Goal: Task Accomplishment & Management: Complete application form

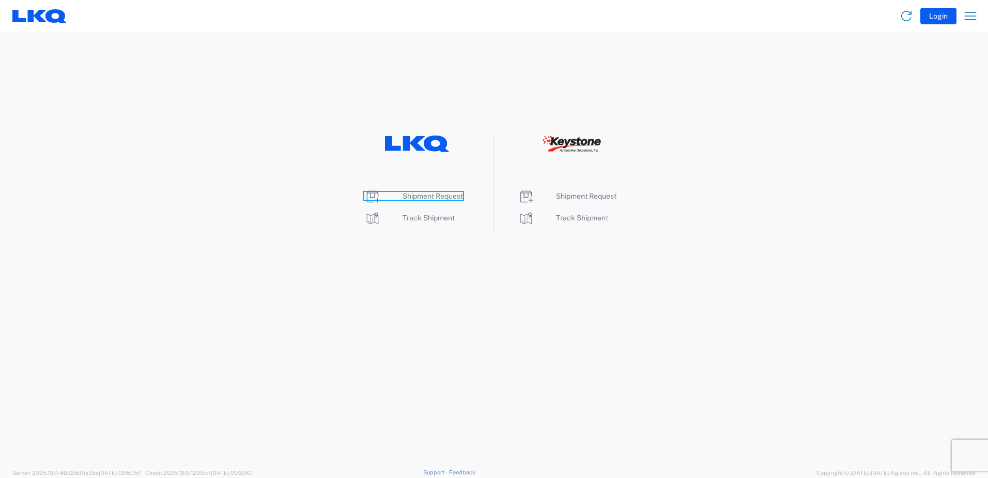
click at [428, 197] on span "Shipment Request" at bounding box center [433, 196] width 60 height 8
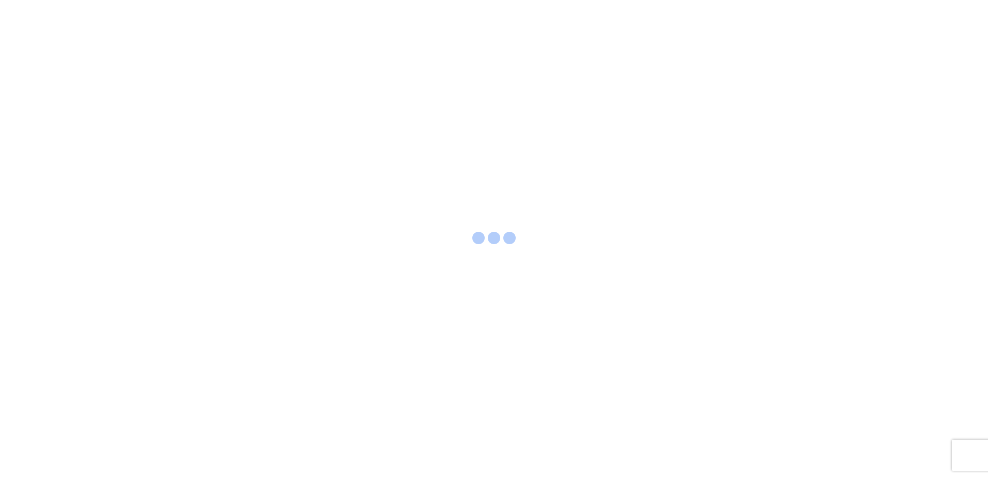
select select "FULL"
select select "LBS"
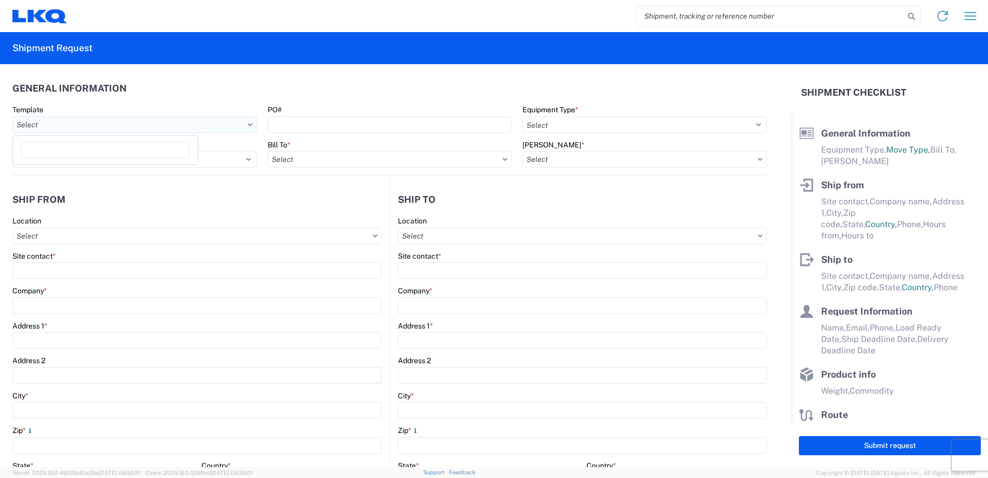
click at [140, 132] on input "text" at bounding box center [134, 124] width 245 height 17
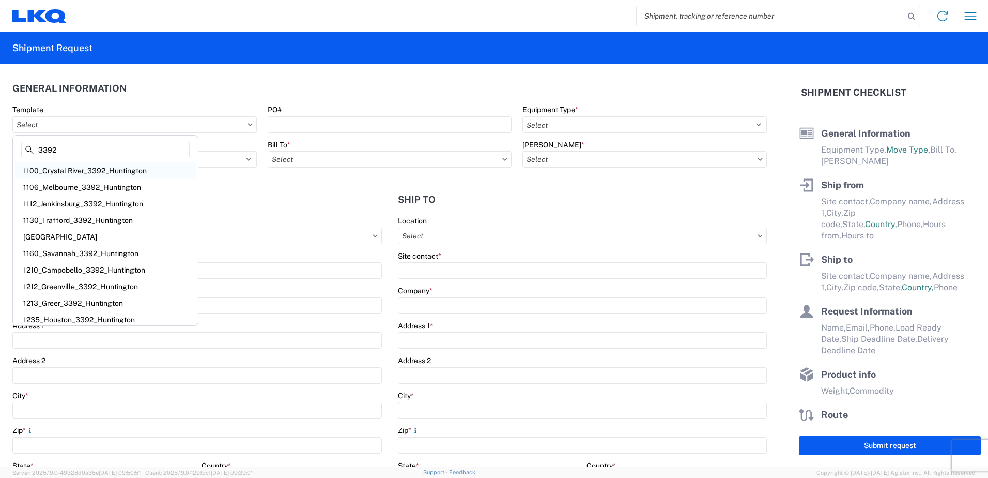
type input "3392"
click at [111, 167] on div "1100_Crystal River_3392_Huntington" at bounding box center [105, 170] width 181 height 17
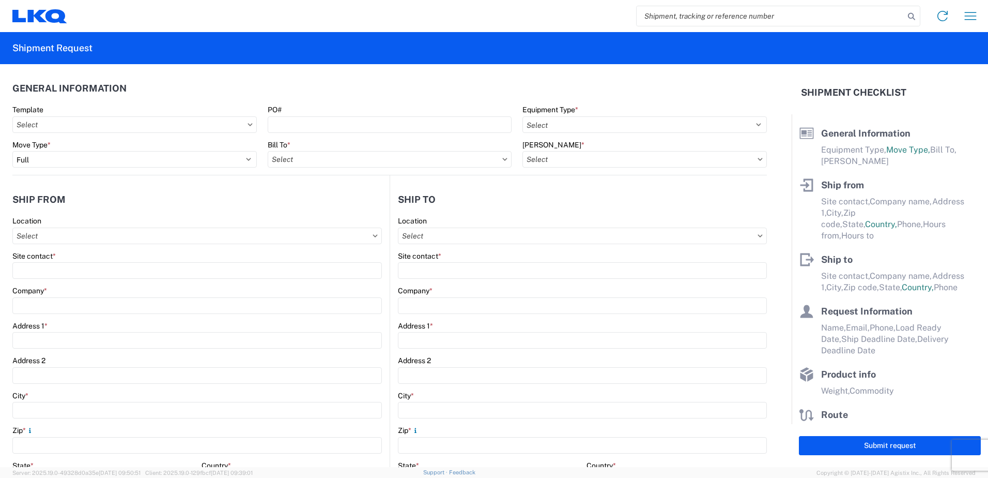
type input "1100_Crystal River_3392_Huntington"
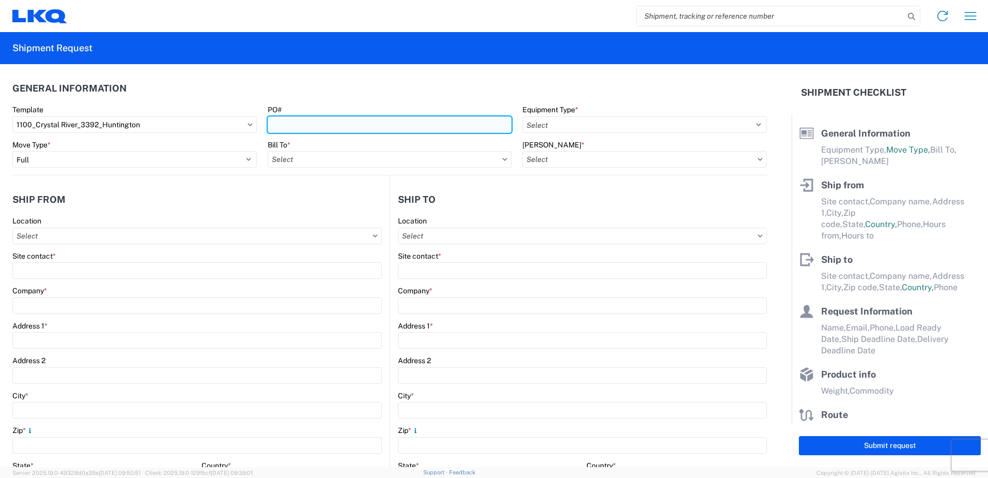
click at [289, 120] on input "PO#" at bounding box center [390, 124] width 245 height 17
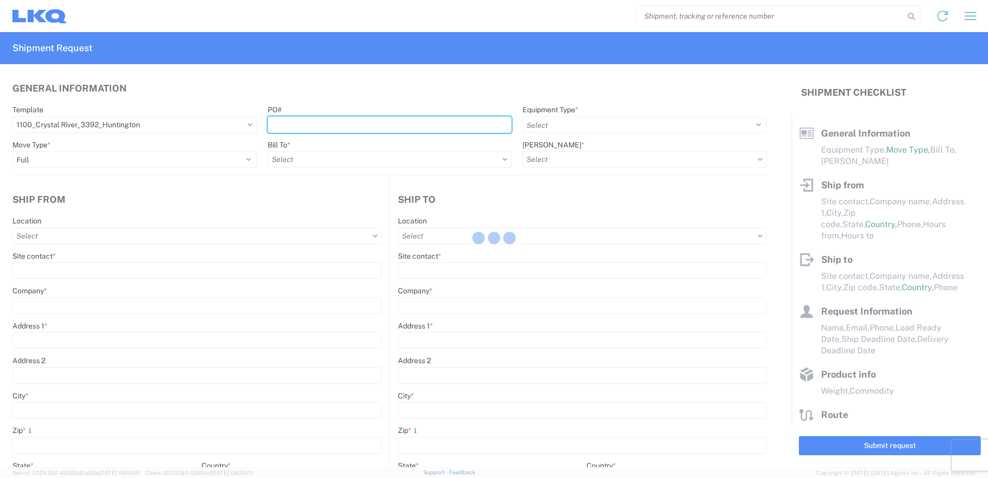
select select
type input "Shipping"
type input "LKQ Crystal River"
type input "[STREET_ADDRESS][PERSON_NAME]"
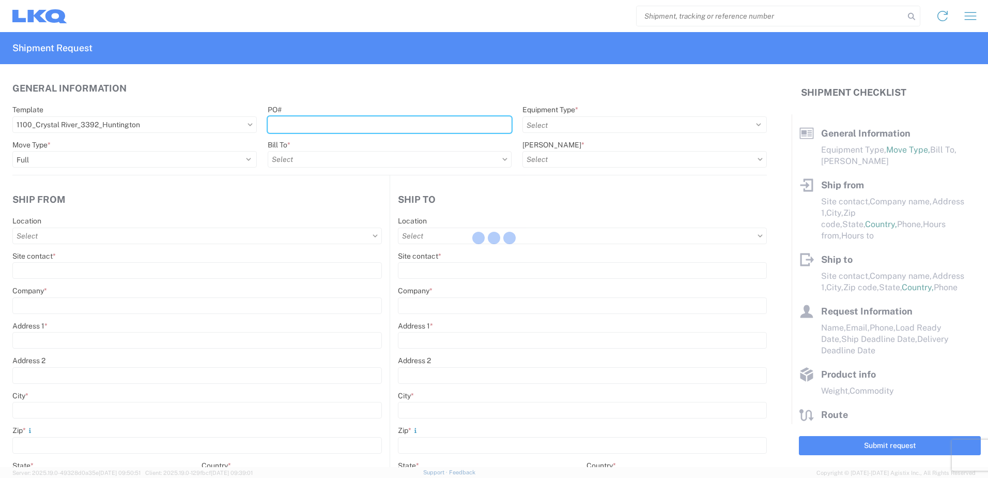
type input "Crystal River"
type input "34429"
type input "Receiving"
type input "Transmetco"
type input "[STREET_ADDRESS]"
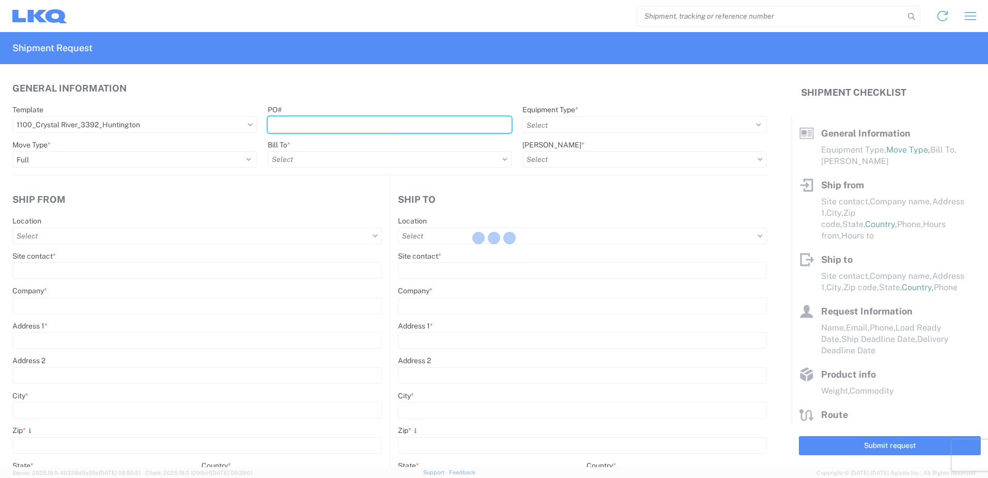
type input "Huntington"
type input "46750"
type input "[DATE]"
type textarea "Transmetco operates production 24/7 but only ships or receives on day shift"
type input "42000"
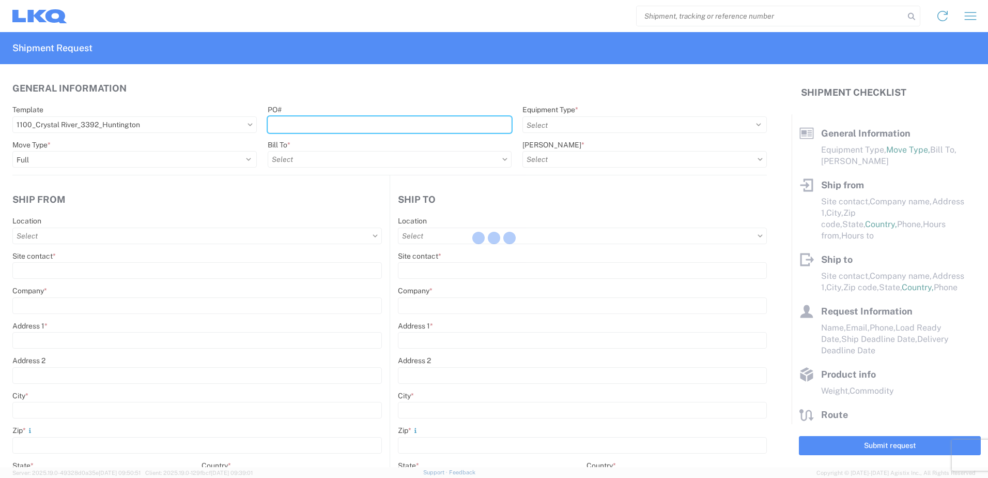
type input "Wheels"
type input "1"
type input "12"
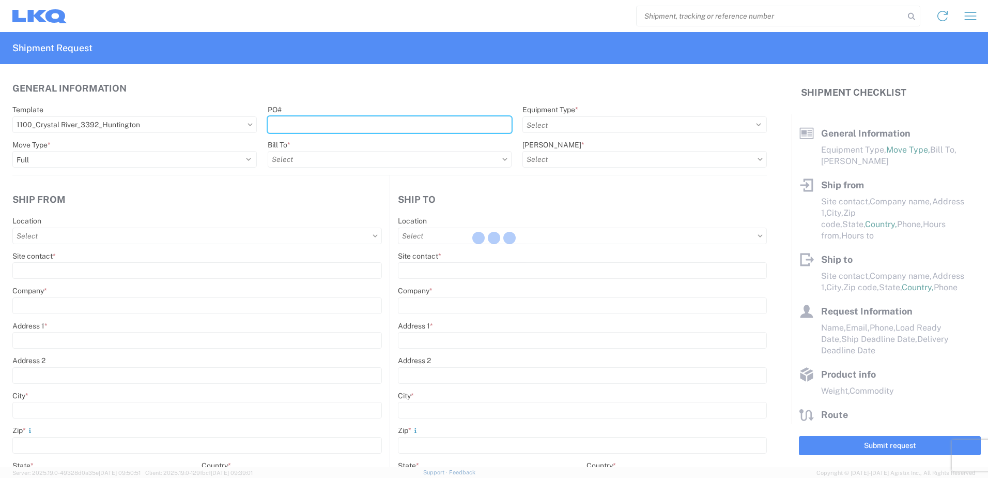
select select "IN"
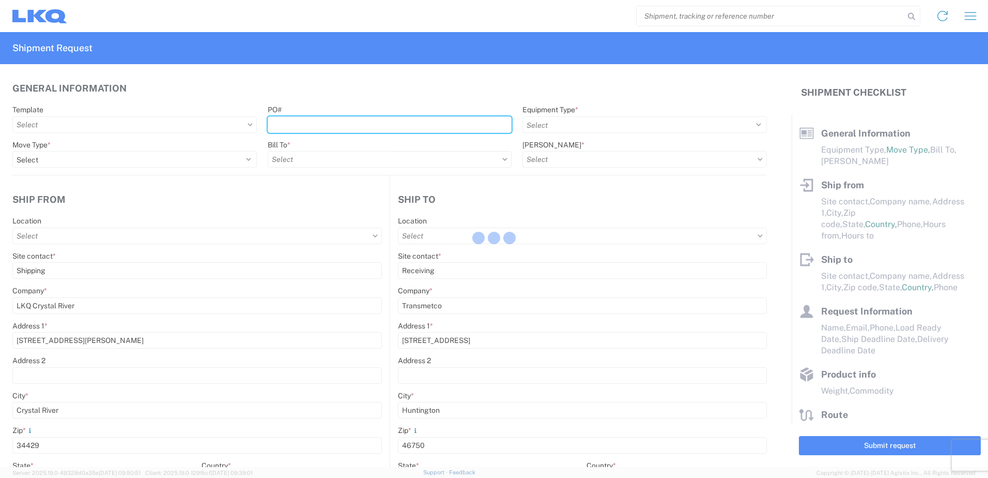
select select "US"
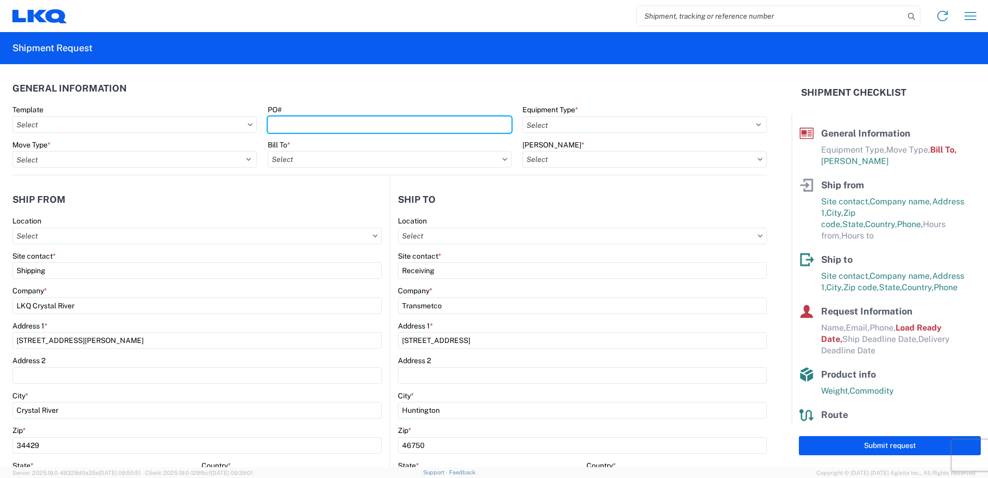
type input "1100 - LKQ Crystal River"
type input "3392 - Transmetco"
type input "3392-3015-50180-0000 - 3392 Freight In - Wheel Cores"
type input "t"
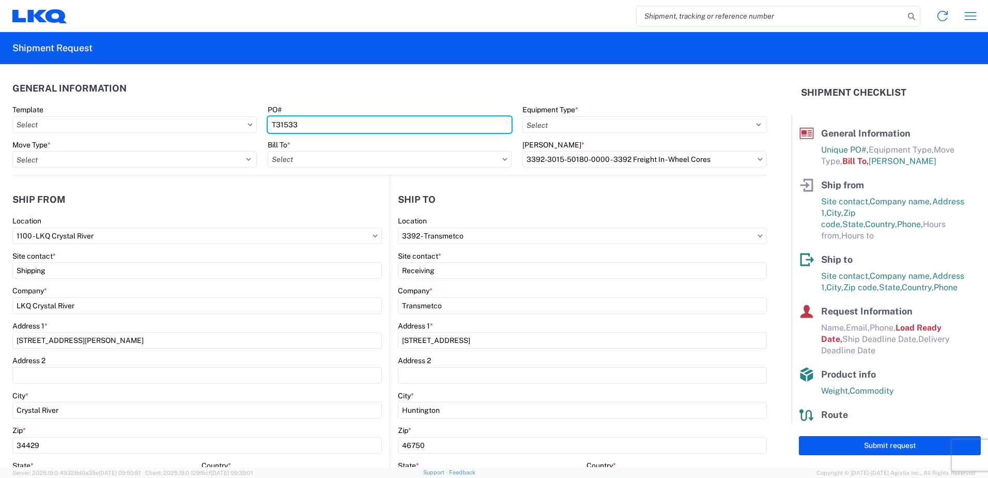
type input "T31533"
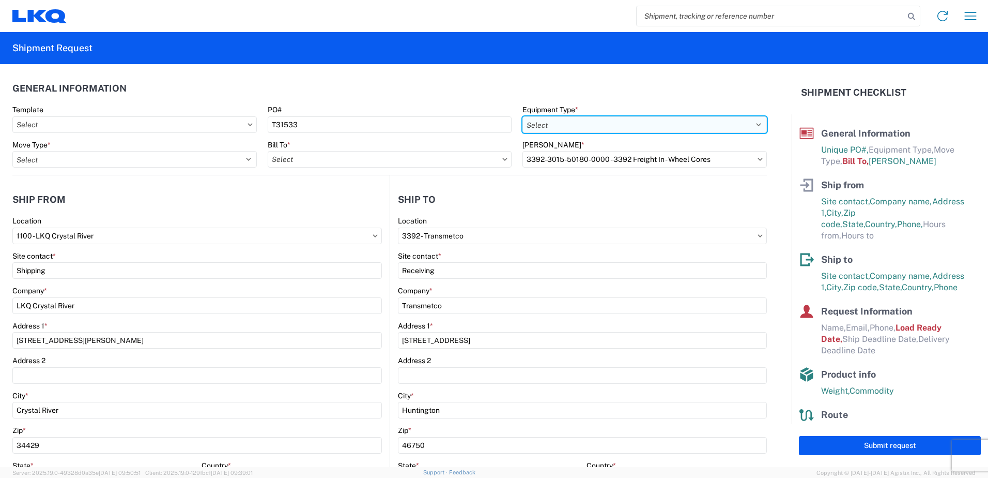
click at [626, 128] on select "Select 53’ Dry Van Flatbed Dropdeck (van) Lowboy (flatbed) Rail" at bounding box center [645, 124] width 245 height 17
select select "STDV"
click at [523, 116] on select "Select 53’ Dry Van Flatbed Dropdeck (van) Lowboy (flatbed) Rail" at bounding box center [645, 124] width 245 height 17
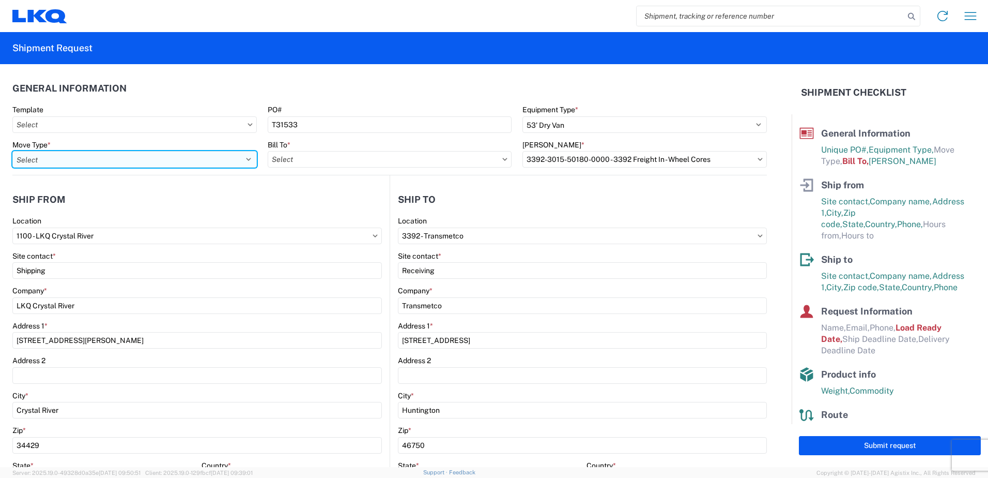
click at [89, 163] on select "Select Full Partial TL" at bounding box center [134, 159] width 245 height 17
select select "FULL"
click at [12, 151] on select "Select Full Partial TL" at bounding box center [134, 159] width 245 height 17
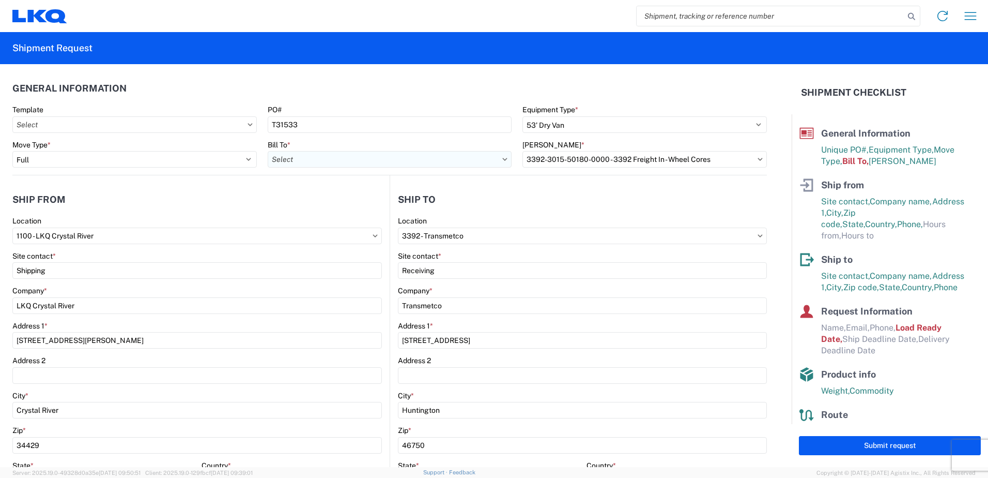
click at [353, 154] on input "text" at bounding box center [390, 159] width 245 height 17
type input "3392"
click at [347, 204] on div "3392 - Transmetco" at bounding box center [358, 205] width 181 height 17
type input "3392 - Transmetco"
click at [561, 163] on input "text" at bounding box center [645, 159] width 245 height 17
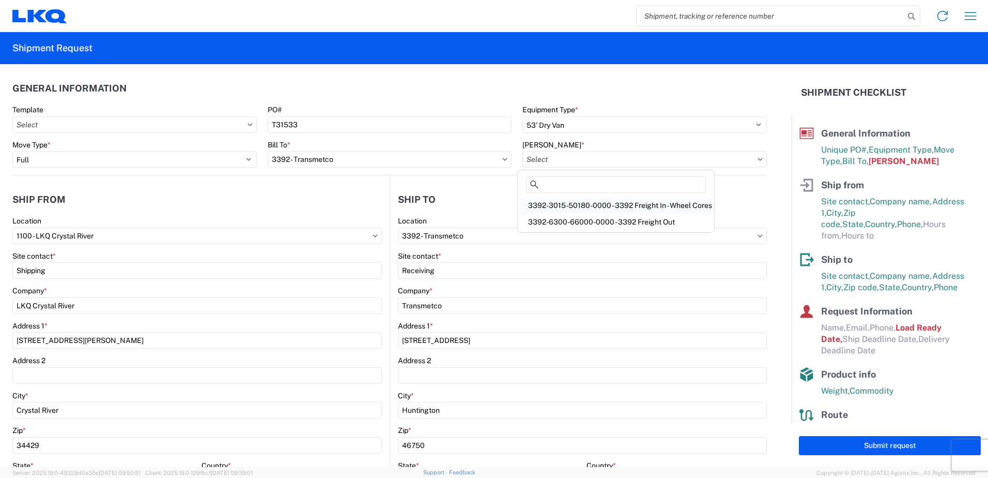
click at [571, 203] on div "3392-3015-50180-0000 - 3392 Freight In - Wheel Cores" at bounding box center [616, 205] width 192 height 17
type input "3392-3015-50180-0000 - 3392 Freight In - Wheel Cores"
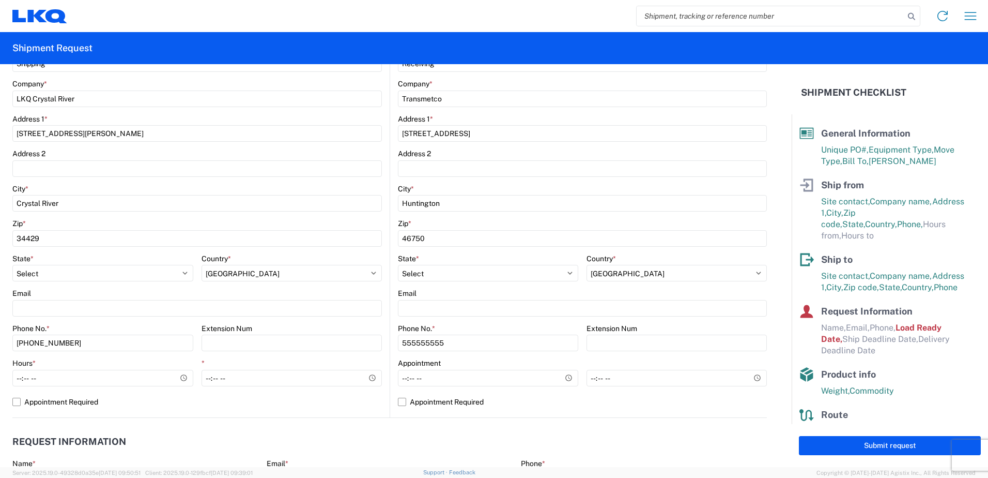
scroll to position [258, 0]
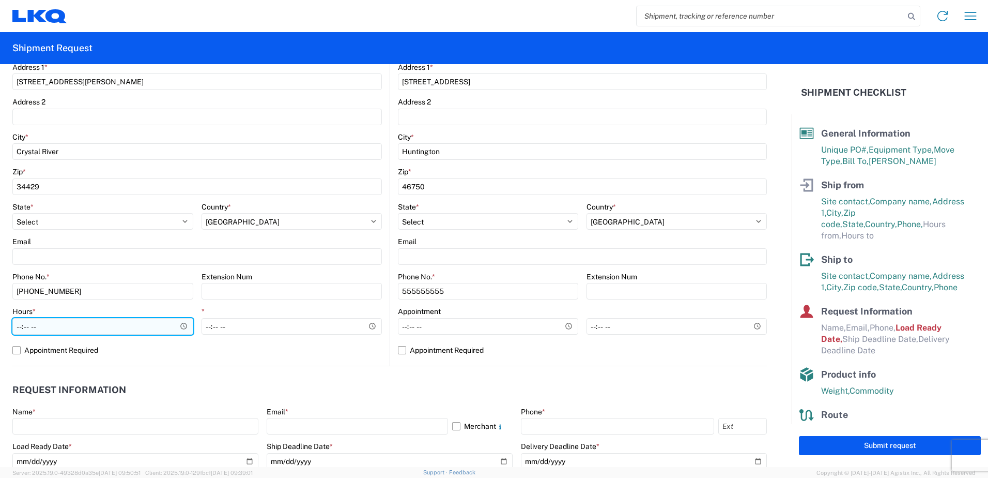
click at [45, 319] on input "Hours *" at bounding box center [102, 326] width 181 height 17
type input "10:00"
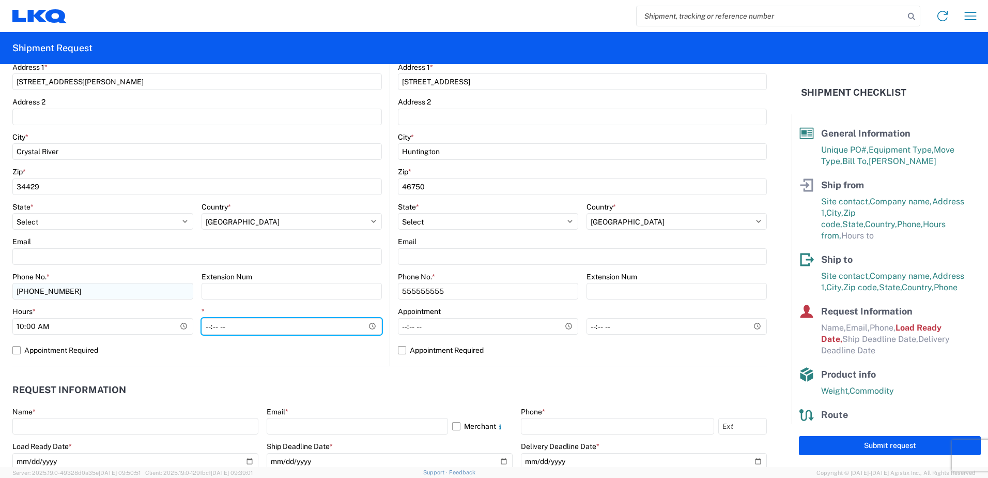
type input "15:00"
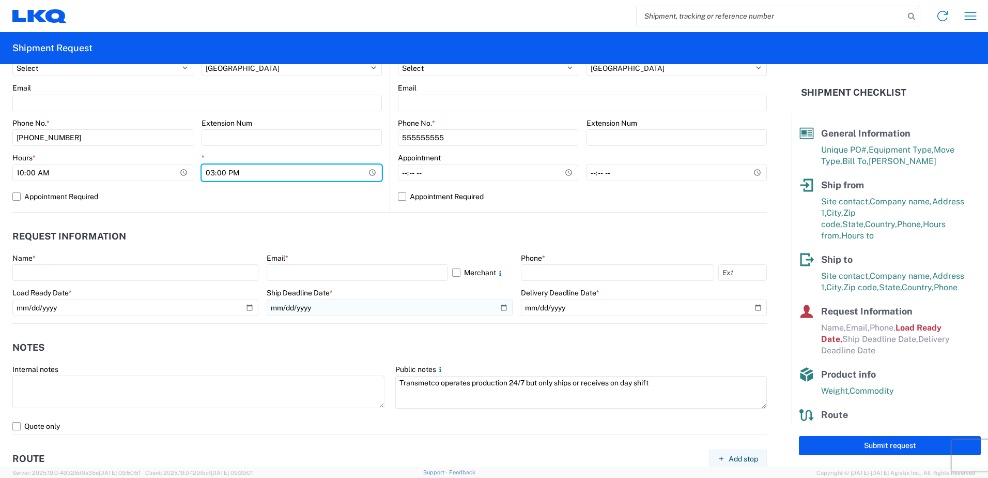
scroll to position [465, 0]
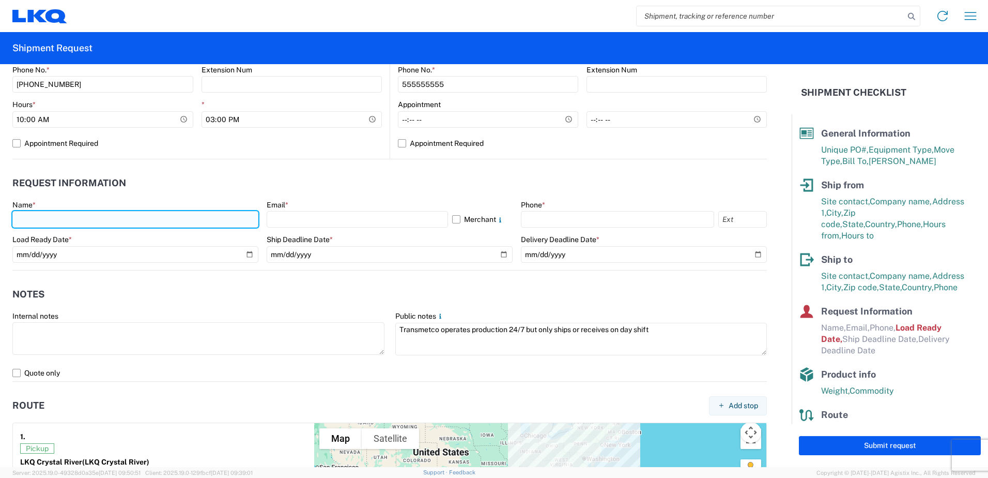
click at [86, 222] on input "text" at bounding box center [135, 219] width 246 height 17
type input "[PERSON_NAME]"
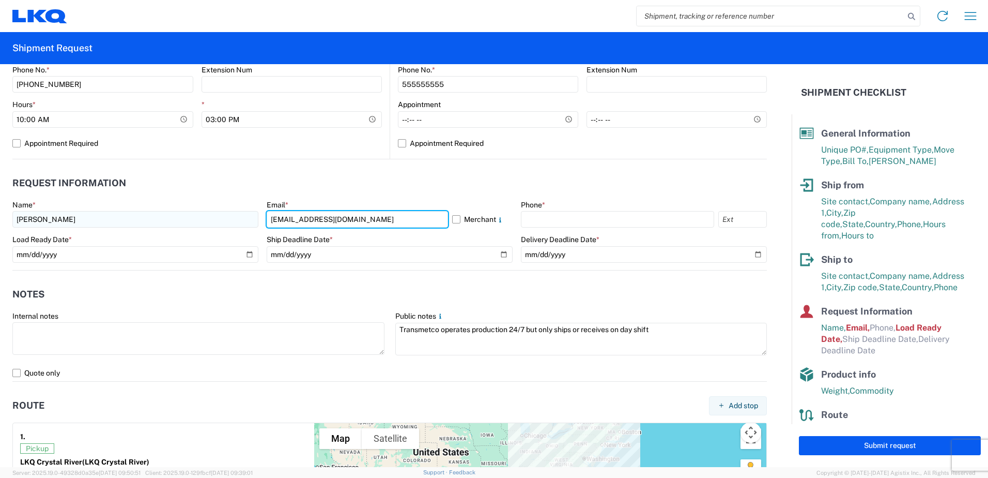
type input "[EMAIL_ADDRESS][DOMAIN_NAME]"
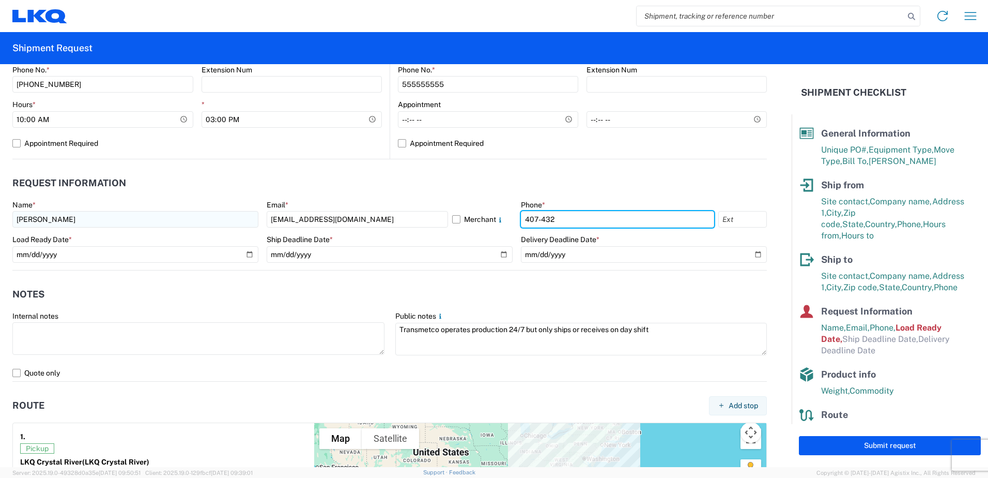
type input "[PHONE_NUMBER]"
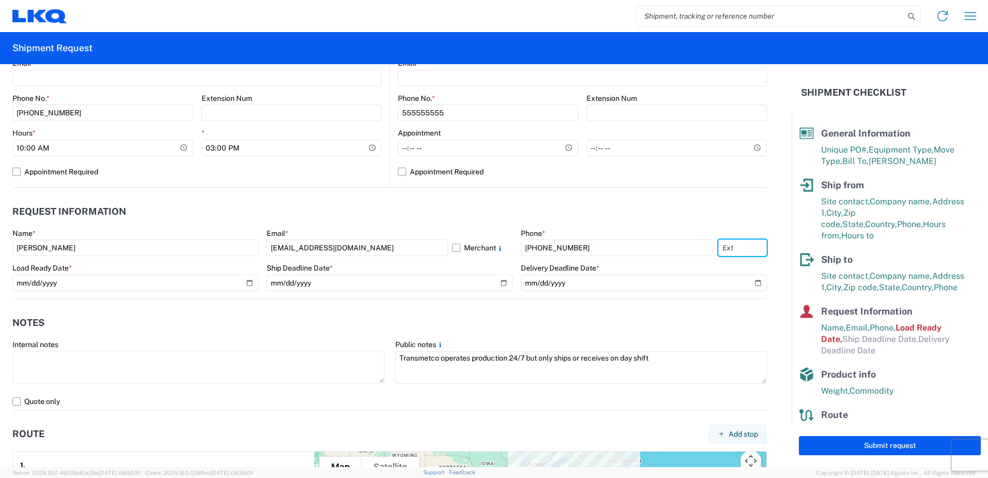
scroll to position [517, 0]
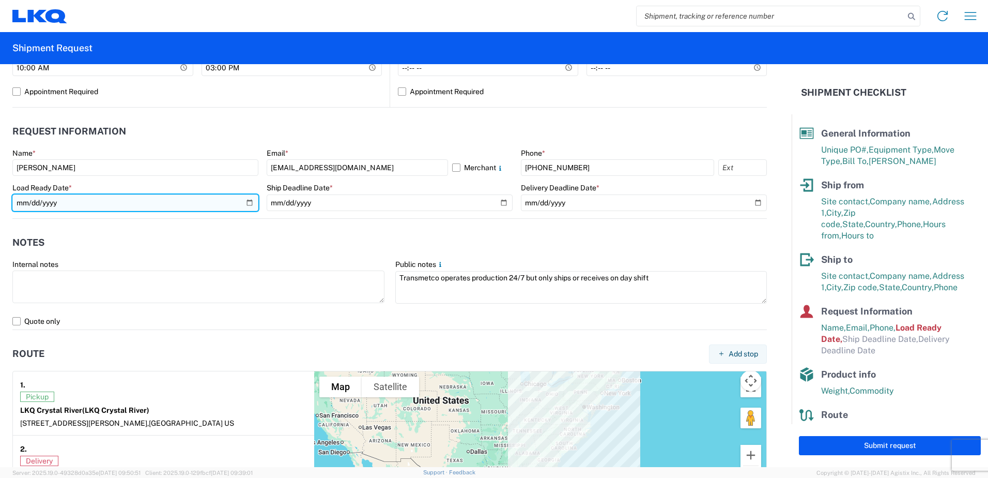
click at [249, 201] on input "[DATE]" at bounding box center [135, 202] width 246 height 17
type input "[DATE]"
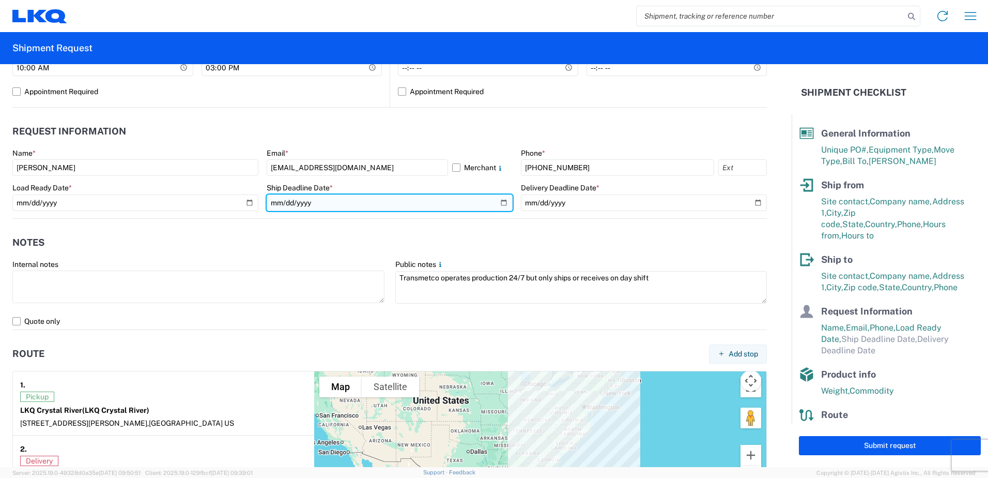
click at [500, 203] on input "date" at bounding box center [390, 202] width 246 height 17
type input "[DATE]"
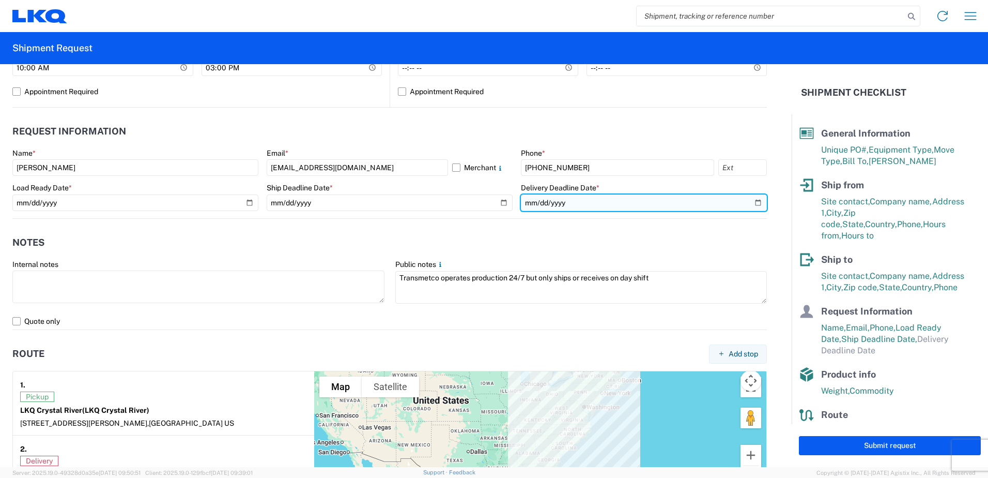
click at [750, 203] on input "date" at bounding box center [644, 202] width 246 height 17
type input "[DATE]"
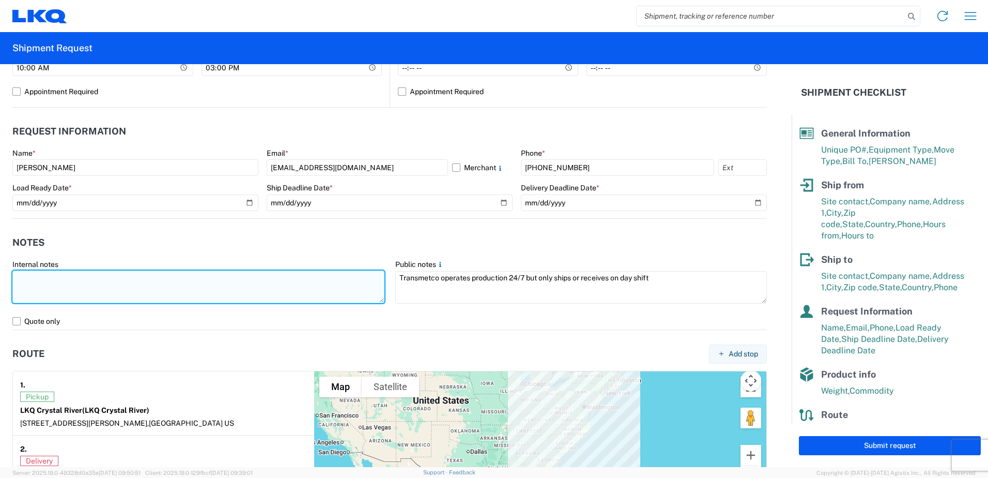
click at [152, 270] on textarea at bounding box center [198, 286] width 372 height 33
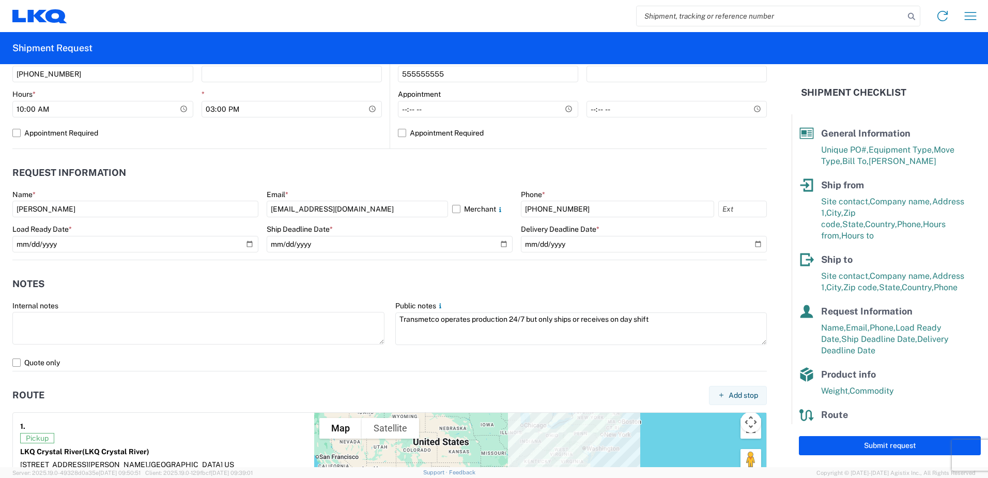
scroll to position [414, 0]
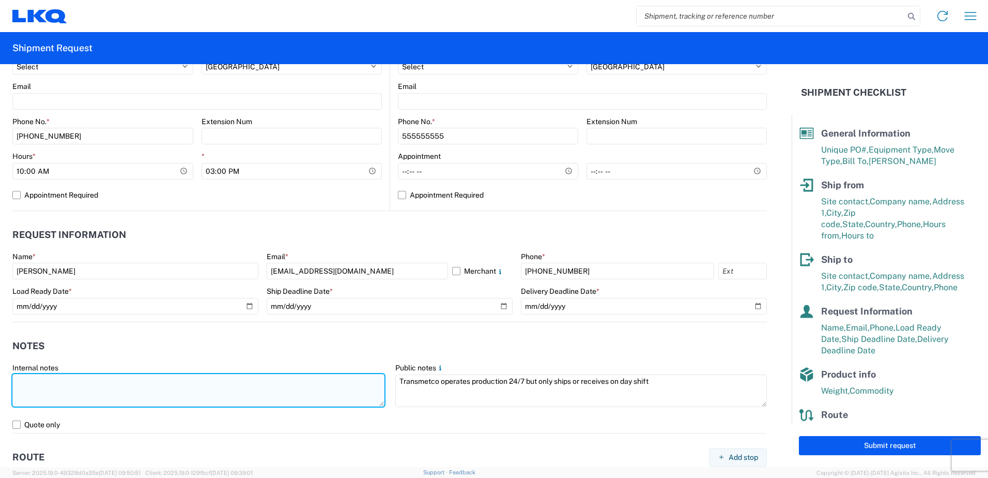
click at [43, 384] on textarea at bounding box center [198, 390] width 372 height 33
paste textarea "WHEELS-PALLETIZED"
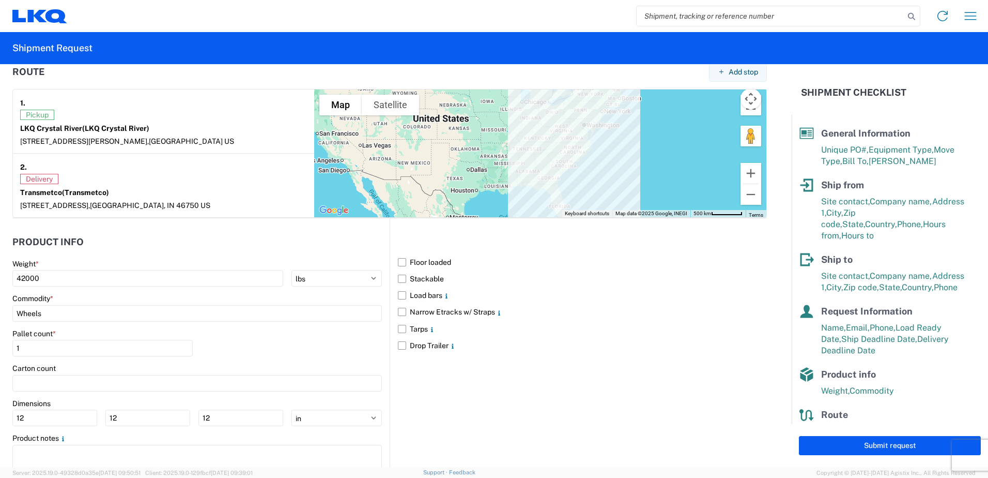
scroll to position [837, 0]
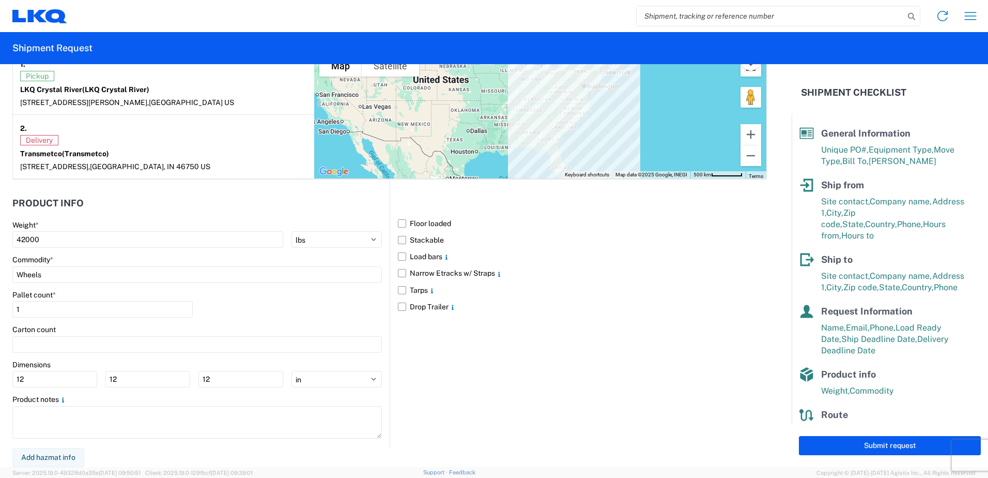
type textarea "Additional PO for 1125 T31534-- WHEELS-PALLETIZED"
click at [402, 242] on label "Stackable" at bounding box center [582, 240] width 369 height 17
click at [0, 0] on input "Stackable" at bounding box center [0, 0] width 0 height 0
click at [63, 311] on input "1" at bounding box center [102, 309] width 180 height 17
type input "44"
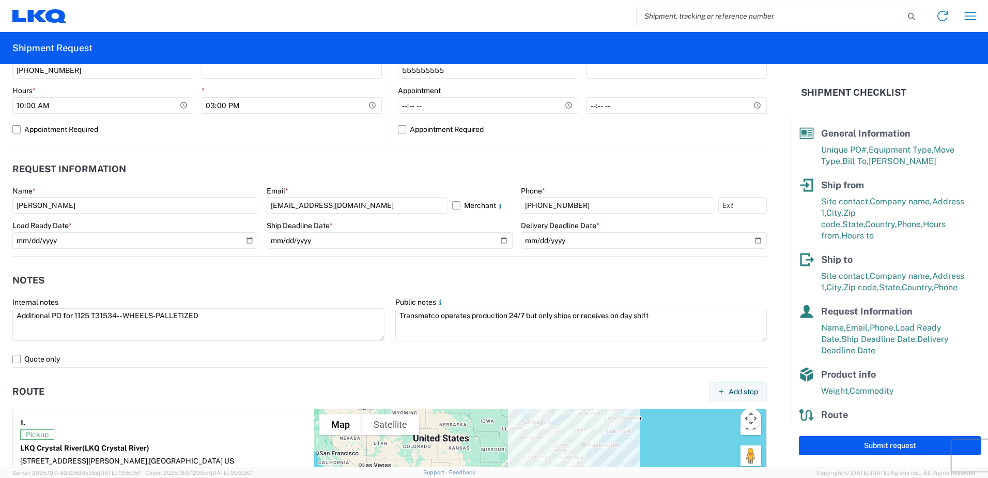
scroll to position [527, 0]
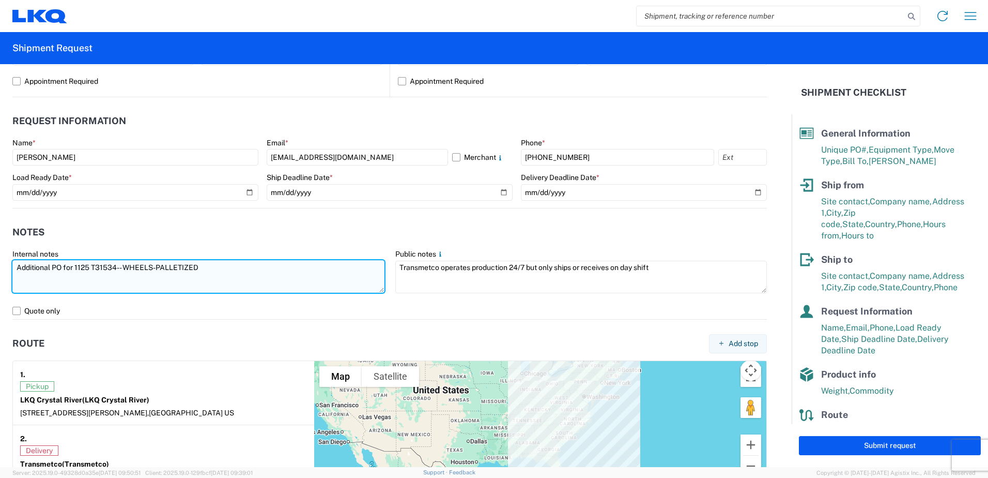
click at [87, 267] on textarea "Additional PO for 1125 T31534-- WHEELS-PALLETIZED" at bounding box center [198, 276] width 372 height 33
click at [87, 266] on textarea "Additional PO for 1125 T31534-- WHEELS-PALLETIZED" at bounding box center [198, 276] width 372 height 33
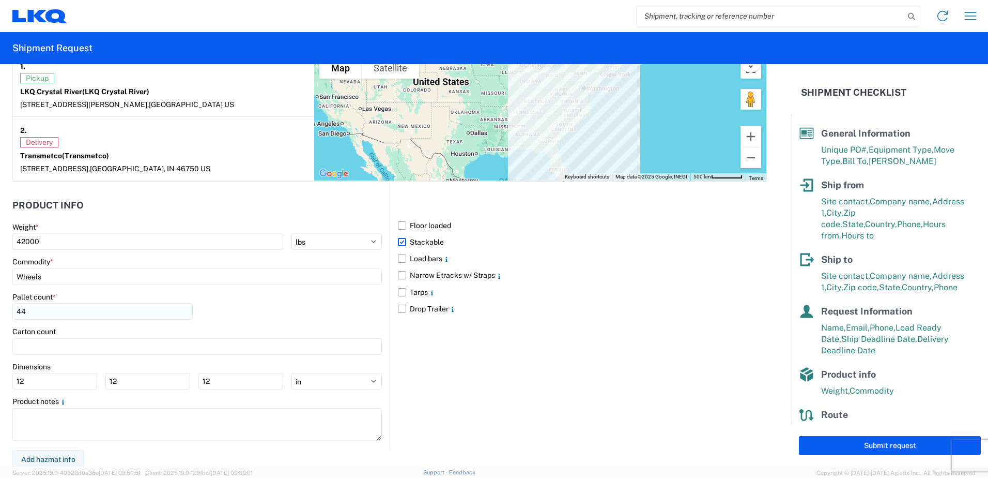
scroll to position [837, 0]
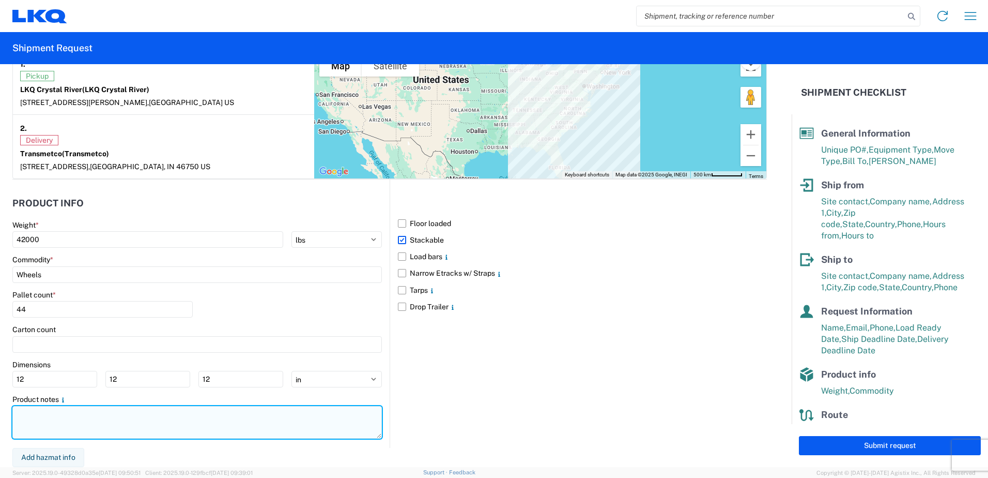
click at [101, 419] on textarea at bounding box center [197, 422] width 370 height 33
paste textarea "Additional PO for 1125 T31534-- WHEELS-PALLETIZED"
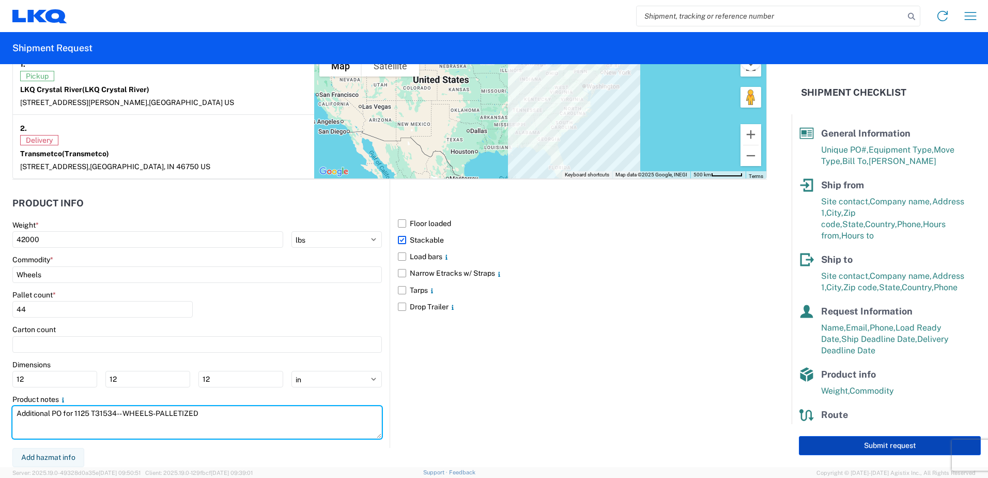
type textarea "Additional PO for 1125 T31534-- WHEELS-PALLETIZED"
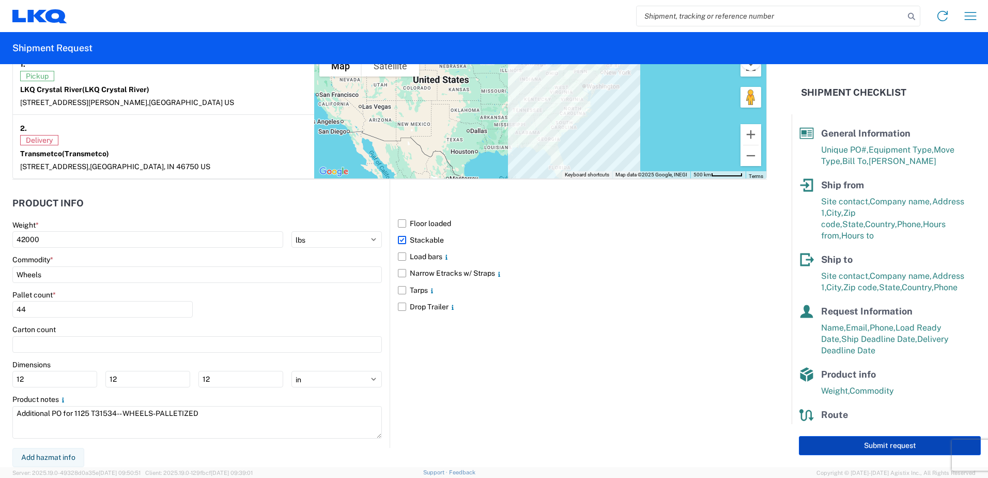
click at [898, 449] on button "Submit request" at bounding box center [890, 445] width 182 height 19
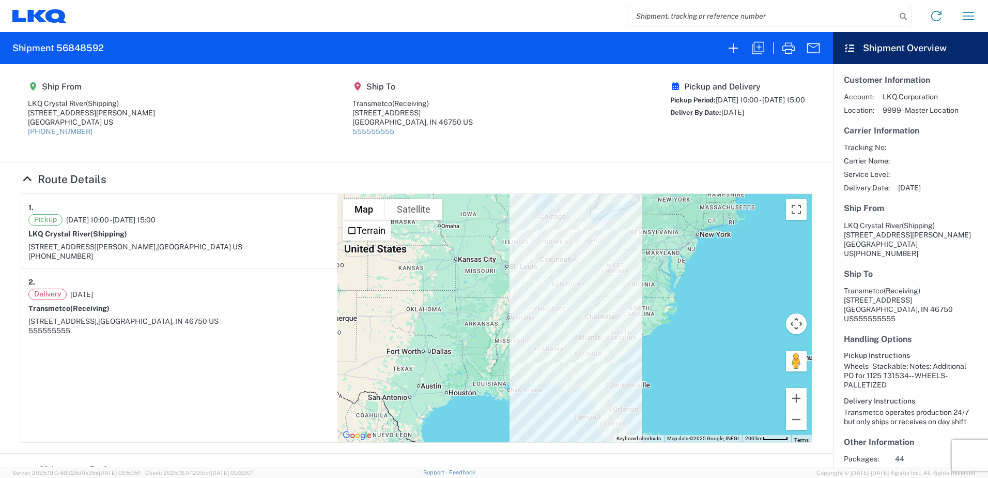
click at [122, 300] on div "Delivery [DATE] Transmetco (Receiving) [STREET_ADDRESS] 555555555" at bounding box center [179, 311] width 302 height 47
